Goal: Book appointment/travel/reservation

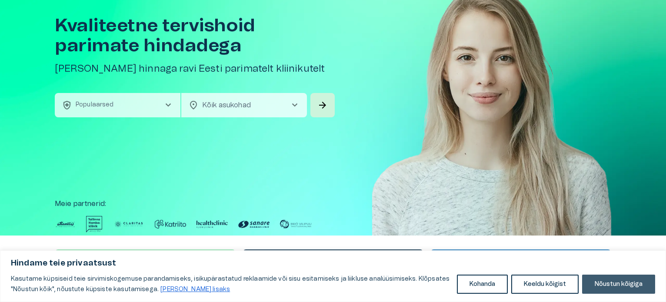
click at [631, 280] on button "Nõustun kõigiga" at bounding box center [618, 284] width 73 height 19
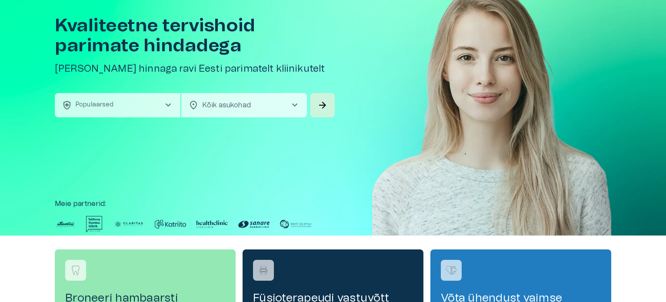
click at [167, 104] on span "chevron_right" at bounding box center [168, 105] width 10 height 10
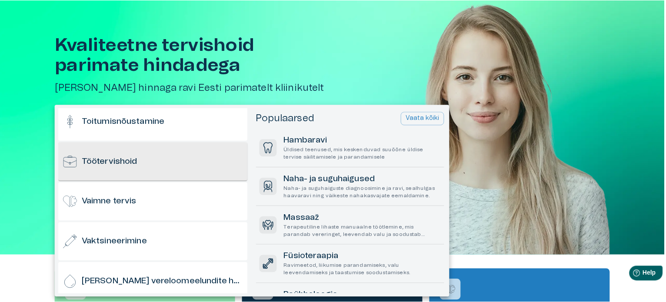
scroll to position [855, 0]
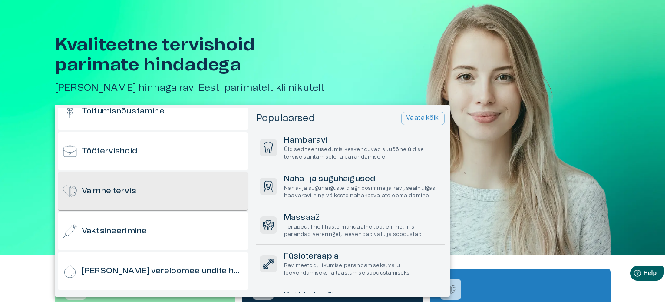
click at [102, 188] on h6 "Vaimne tervis" at bounding box center [109, 192] width 55 height 12
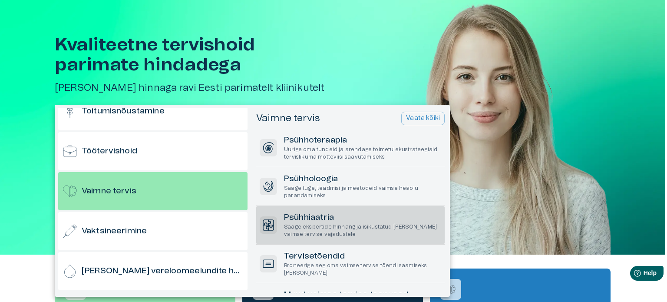
click at [305, 216] on h6 "Psühhiaatria" at bounding box center [362, 218] width 157 height 12
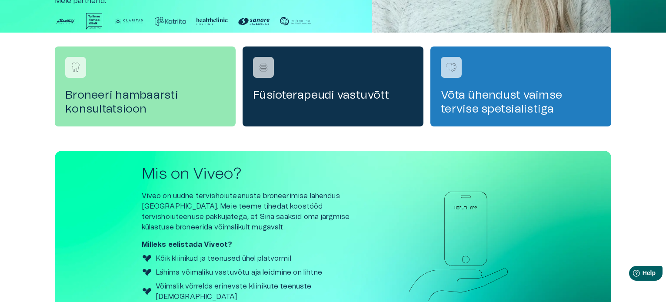
scroll to position [209, 0]
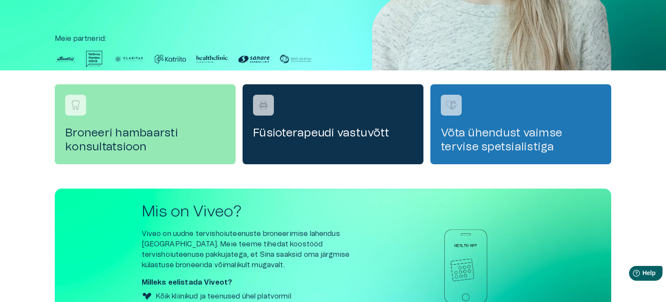
click at [500, 133] on h4 "Võta ühendust vaimse tervise spetsialistiga" at bounding box center [521, 140] width 160 height 28
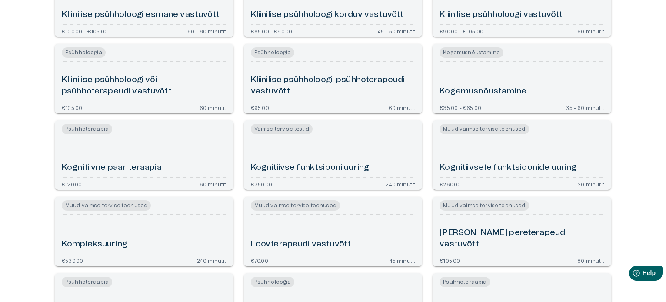
scroll to position [261, 0]
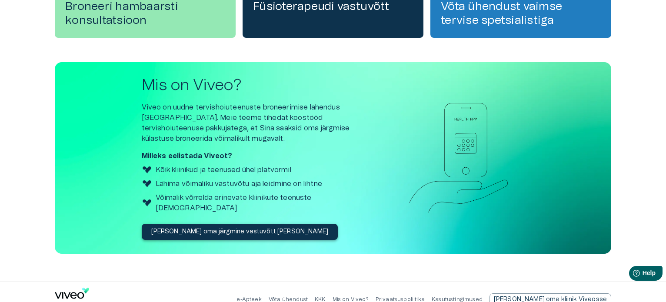
scroll to position [339, 0]
